Goal: Task Accomplishment & Management: Manage account settings

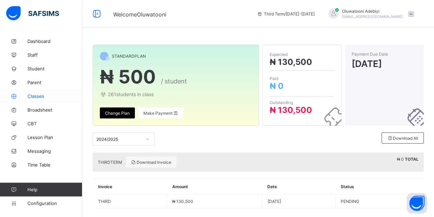
click at [52, 99] on link "Classes" at bounding box center [41, 96] width 82 height 14
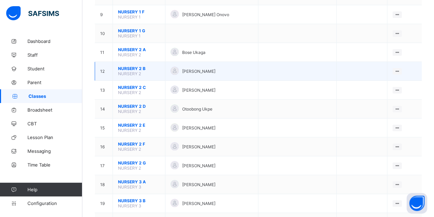
scroll to position [124, 0]
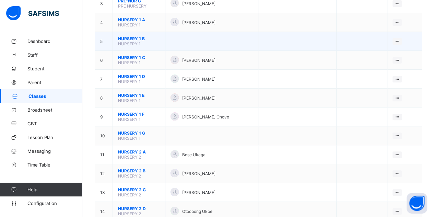
click at [131, 36] on span "NURSERY 1 B" at bounding box center [139, 38] width 42 height 5
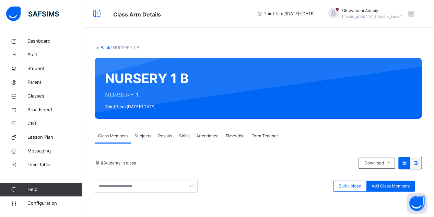
click at [106, 48] on link "Back" at bounding box center [105, 47] width 10 height 5
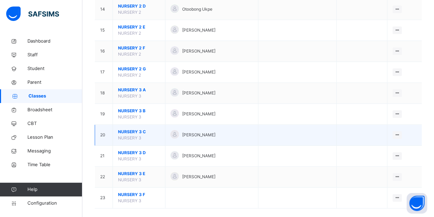
scroll to position [360, 0]
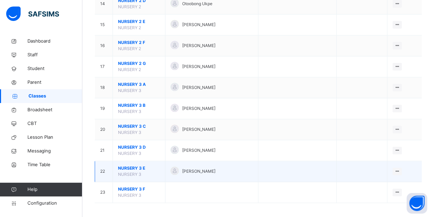
click at [131, 165] on span "NURSERY 3 E" at bounding box center [139, 168] width 42 height 6
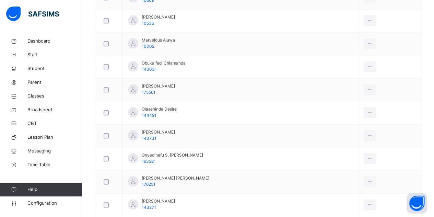
scroll to position [274, 0]
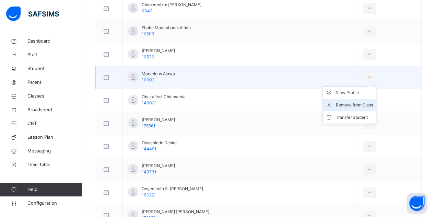
click at [353, 102] on div "Remove from Class" at bounding box center [354, 105] width 37 height 7
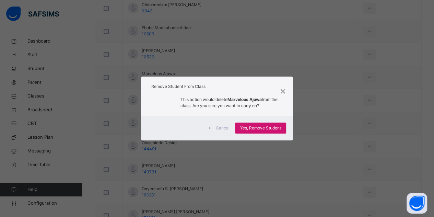
click at [272, 123] on div "Yes, Remove Student" at bounding box center [260, 127] width 51 height 11
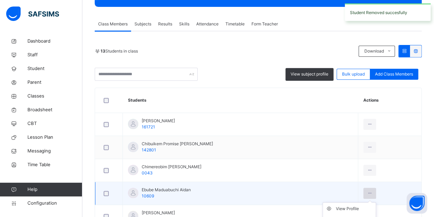
scroll to position [171, 0]
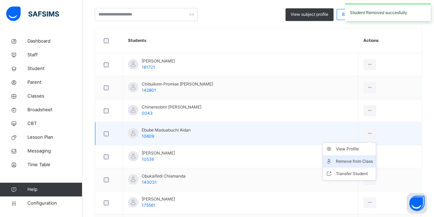
click at [340, 163] on div "Remove from Class" at bounding box center [354, 161] width 37 height 7
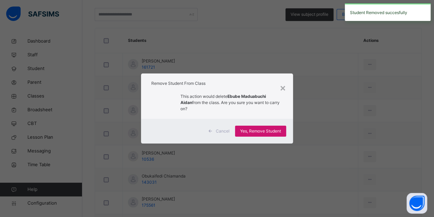
click at [272, 129] on span "Yes, Remove Student" at bounding box center [260, 131] width 41 height 6
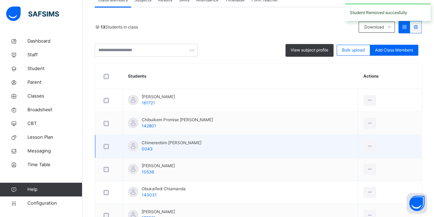
scroll to position [137, 0]
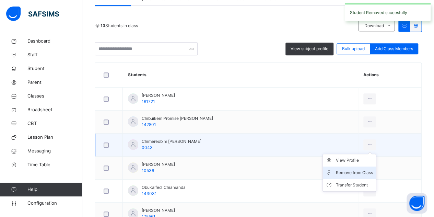
click at [362, 173] on div "Remove from Class" at bounding box center [354, 172] width 37 height 7
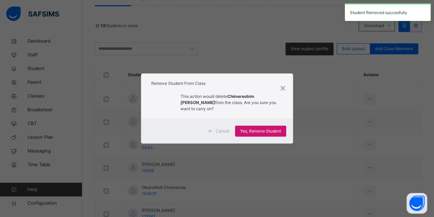
click at [273, 128] on span "Yes, Remove Student" at bounding box center [260, 131] width 41 height 6
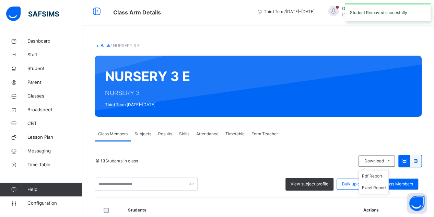
scroll to position [103, 0]
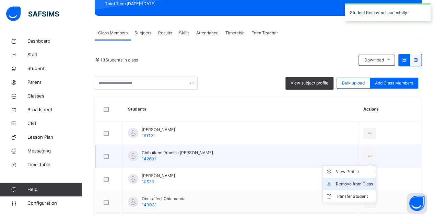
click at [352, 186] on div "Remove from Class" at bounding box center [354, 183] width 37 height 7
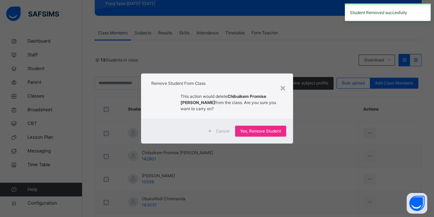
click at [285, 93] on div "×" at bounding box center [282, 87] width 7 height 14
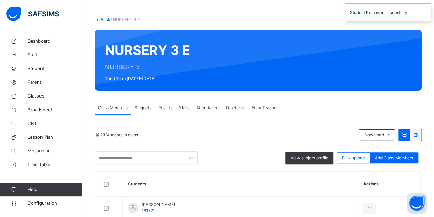
scroll to position [0, 0]
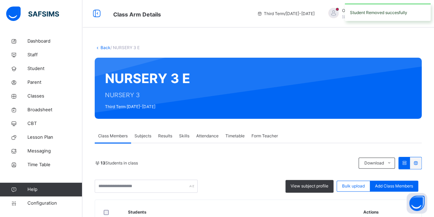
click at [409, 10] on div "Student Removed succesfully" at bounding box center [388, 11] width 86 height 17
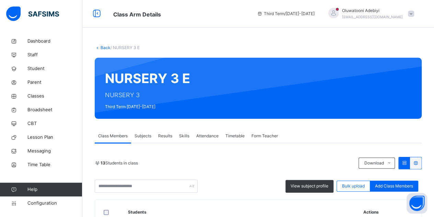
click at [403, 13] on span "Oluwatooni Adebiyi" at bounding box center [372, 11] width 61 height 6
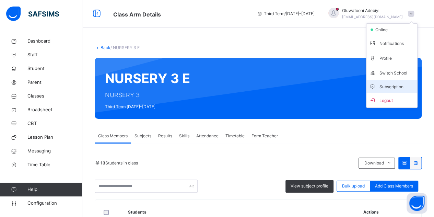
click at [389, 89] on li "Subscription" at bounding box center [391, 86] width 51 height 13
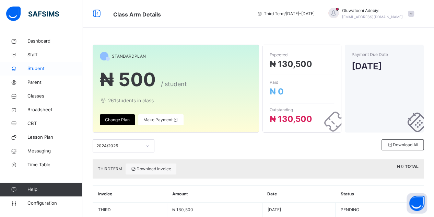
click at [40, 68] on span "Student" at bounding box center [54, 68] width 55 height 7
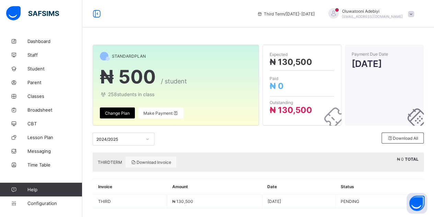
click at [409, 15] on div "Oluwatooni Adebiyi [EMAIL_ADDRESS][DOMAIN_NAME]" at bounding box center [369, 13] width 96 height 11
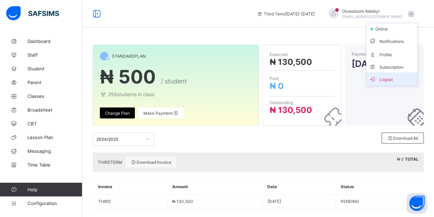
click at [397, 78] on span "Logout" at bounding box center [391, 79] width 45 height 8
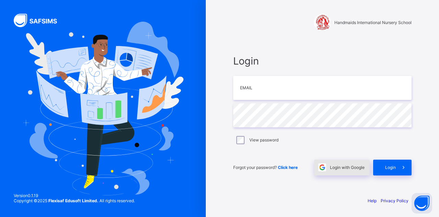
click at [344, 169] on span "Login with Google" at bounding box center [347, 167] width 35 height 5
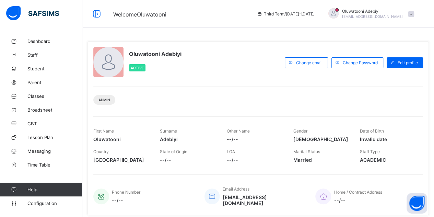
drag, startPoint x: 0, startPoint y: 0, endPoint x: 389, endPoint y: 14, distance: 389.1
click at [389, 14] on span "[EMAIL_ADDRESS][DOMAIN_NAME]" at bounding box center [372, 16] width 61 height 4
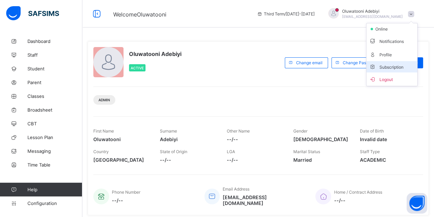
click at [394, 69] on li "Subscription" at bounding box center [391, 66] width 51 height 11
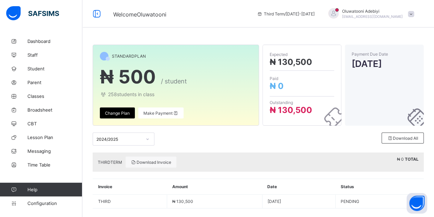
scroll to position [7, 0]
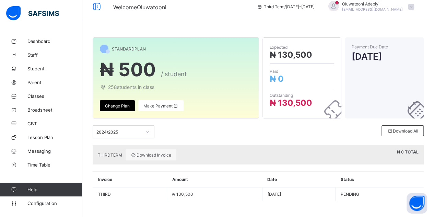
click at [105, 122] on div "2024/2025 Download All" at bounding box center [258, 131] width 331 height 27
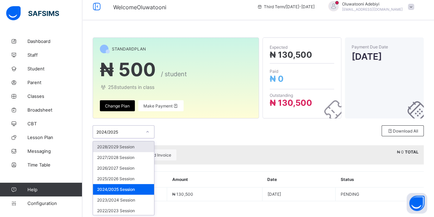
click at [108, 133] on div "2024/2025" at bounding box center [118, 131] width 45 height 5
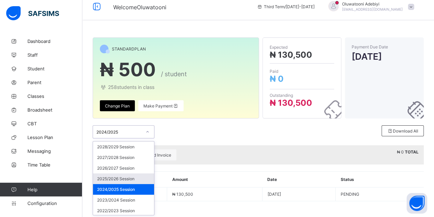
click at [121, 177] on div "2025/2026 Session" at bounding box center [123, 178] width 61 height 11
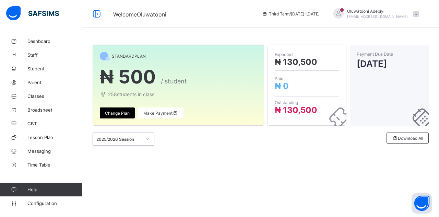
click at [119, 142] on div "2025/2026 Session" at bounding box center [117, 139] width 48 height 10
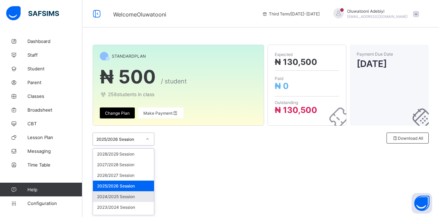
click at [115, 197] on div "2024/2025 Session" at bounding box center [123, 196] width 61 height 11
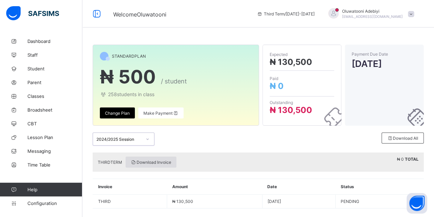
scroll to position [7, 0]
